Goal: Transaction & Acquisition: Purchase product/service

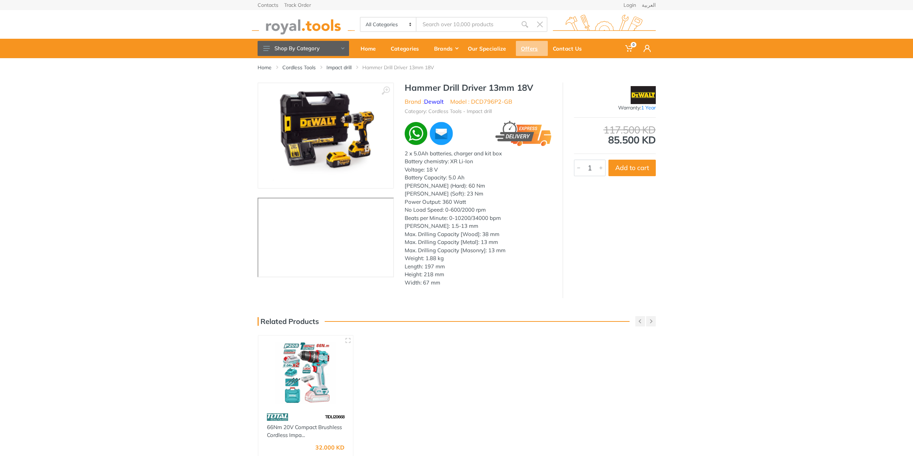
click at [533, 46] on div "Offers" at bounding box center [532, 48] width 32 height 15
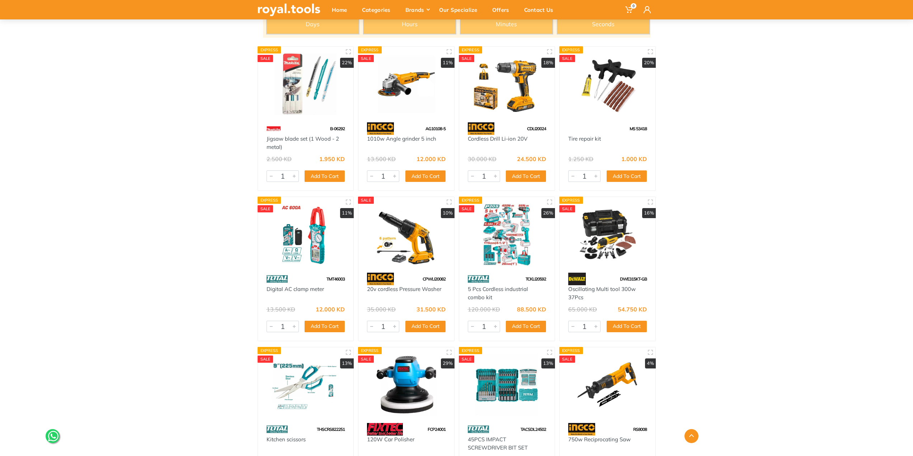
scroll to position [108, 0]
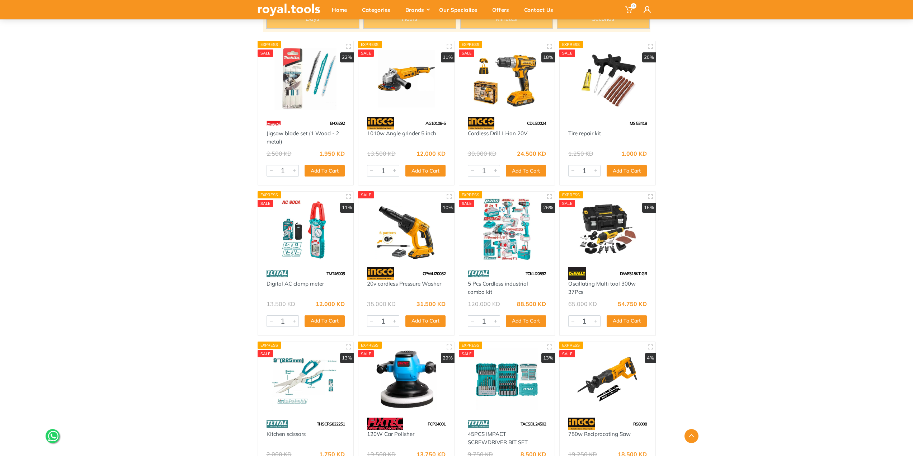
click at [600, 217] on img at bounding box center [607, 229] width 83 height 62
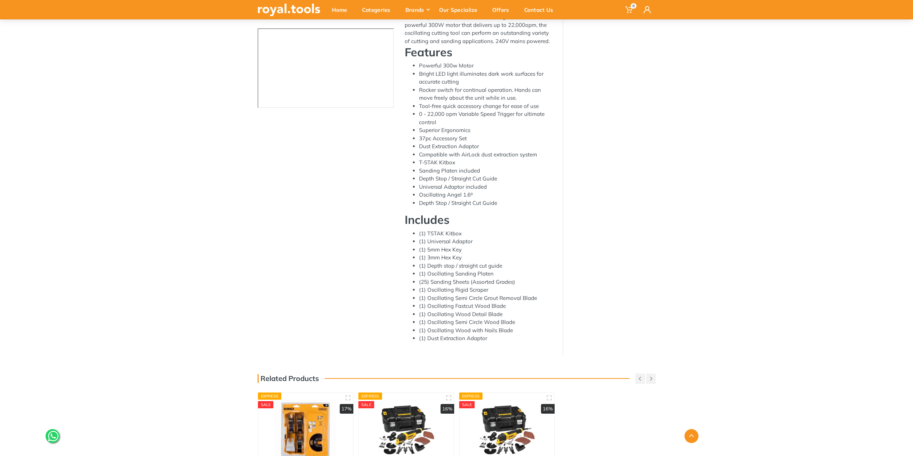
scroll to position [72, 0]
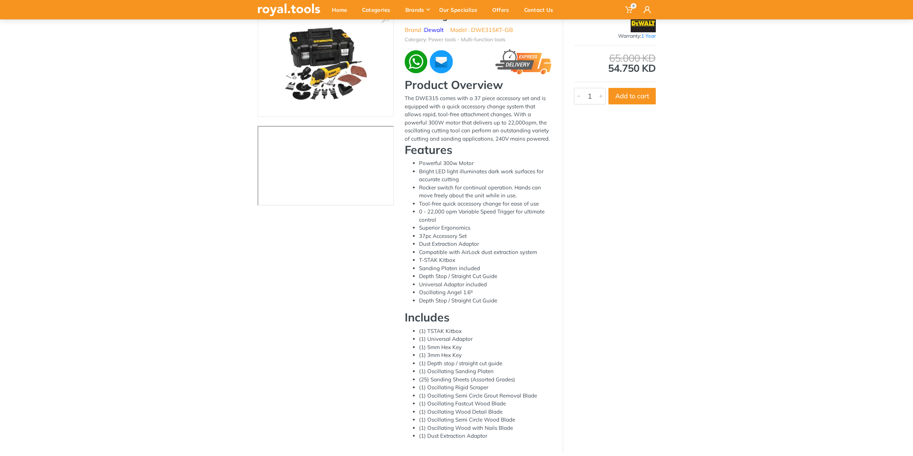
click at [313, 52] on img at bounding box center [325, 64] width 90 height 90
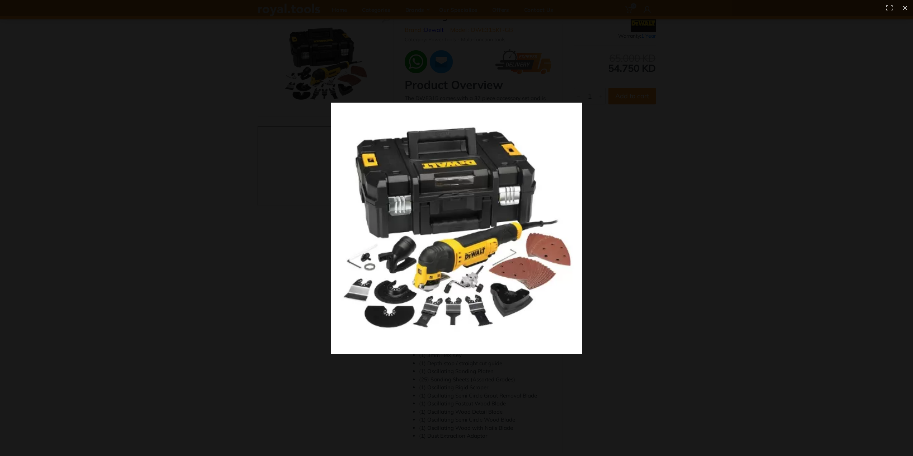
click at [640, 216] on div at bounding box center [601, 238] width 540 height 270
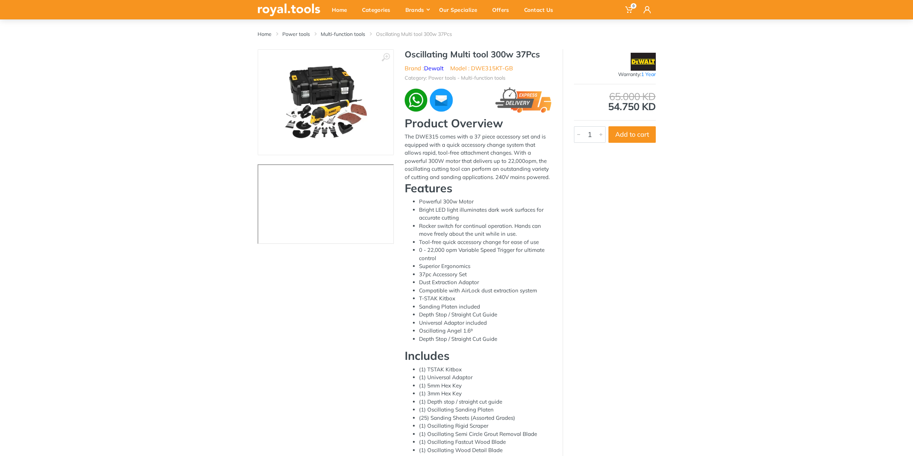
scroll to position [0, 0]
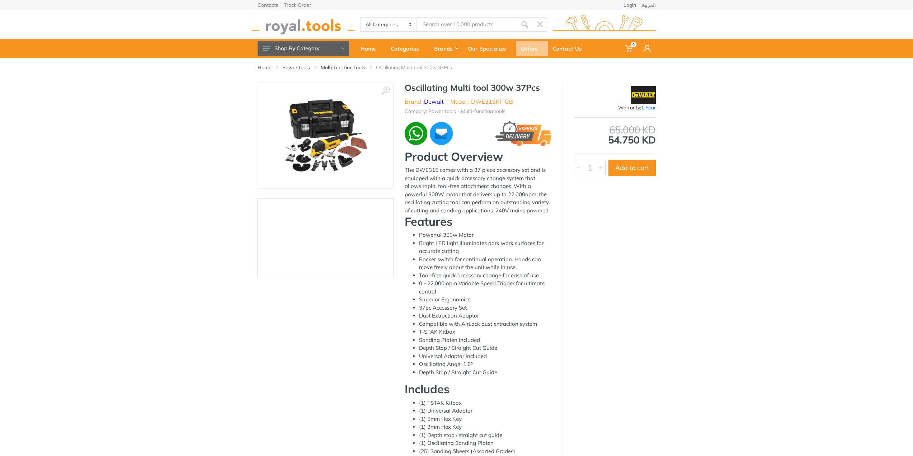
click at [524, 49] on div "Offers" at bounding box center [532, 48] width 32 height 15
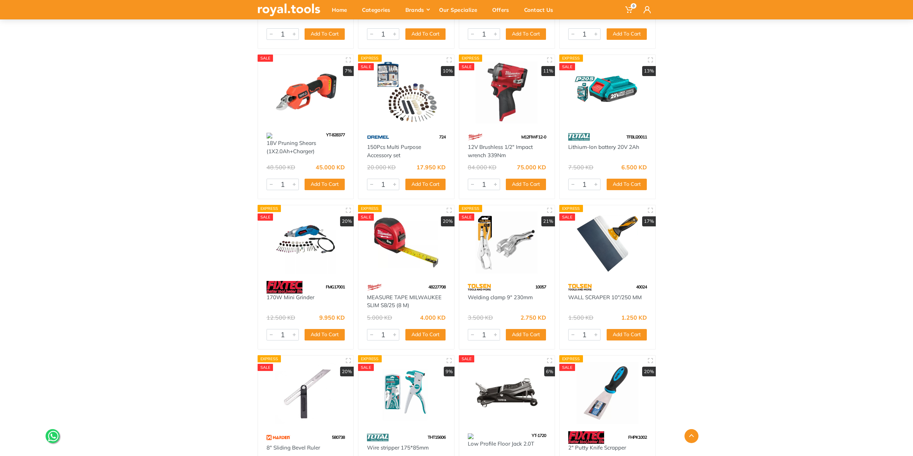
scroll to position [466, 0]
